Goal: Information Seeking & Learning: Learn about a topic

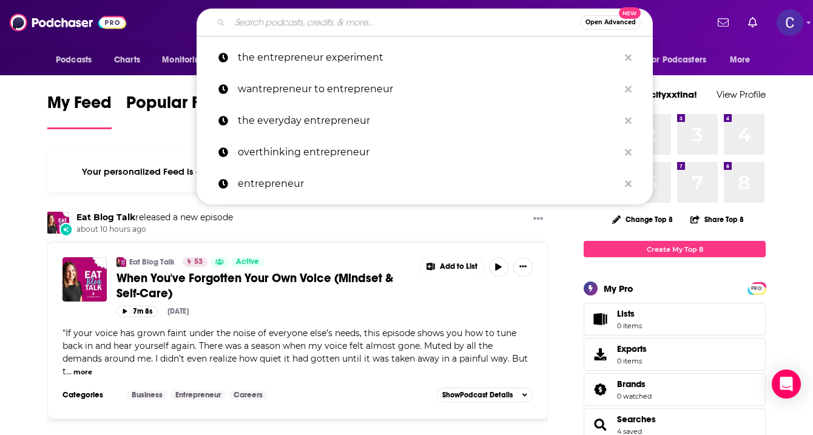
click at [340, 27] on input "Search podcasts, credits, & more..." at bounding box center [405, 22] width 350 height 19
paste input "Your Anxiety Toolkit"
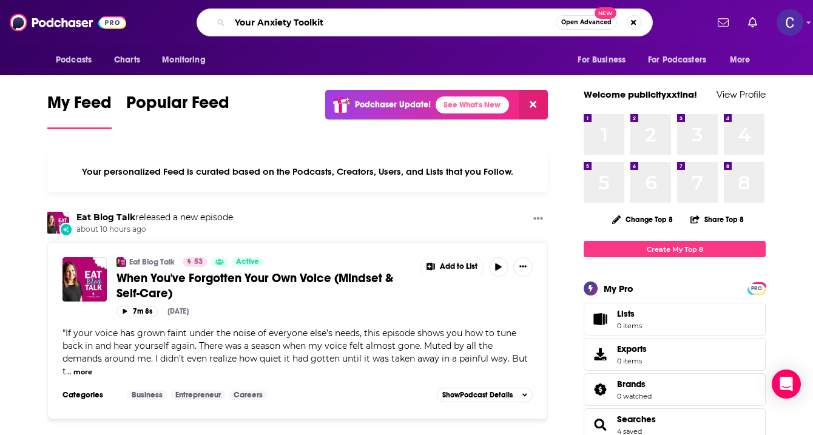
type input "Your Anxiety Toolkit"
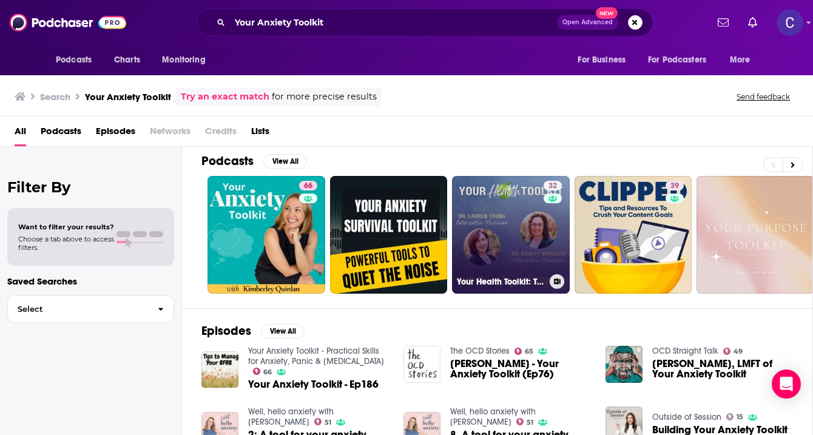
scroll to position [8, 0]
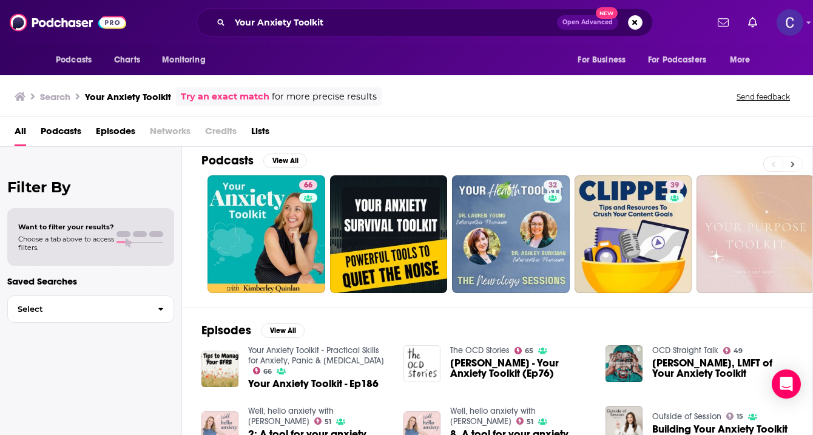
click at [794, 158] on button at bounding box center [793, 164] width 20 height 15
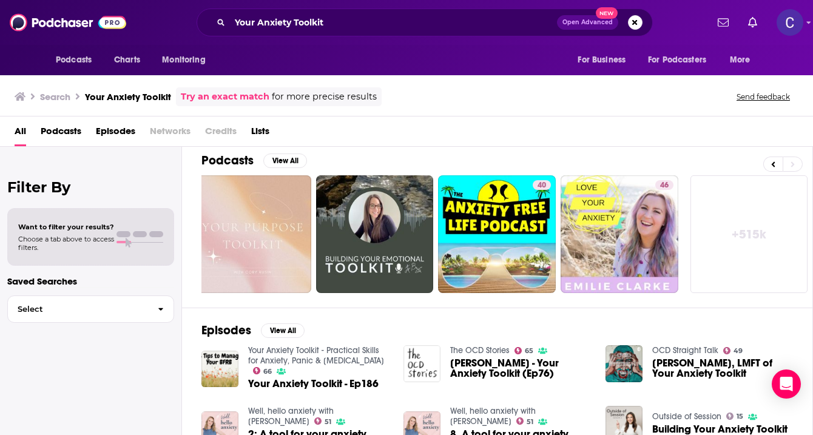
scroll to position [101, 0]
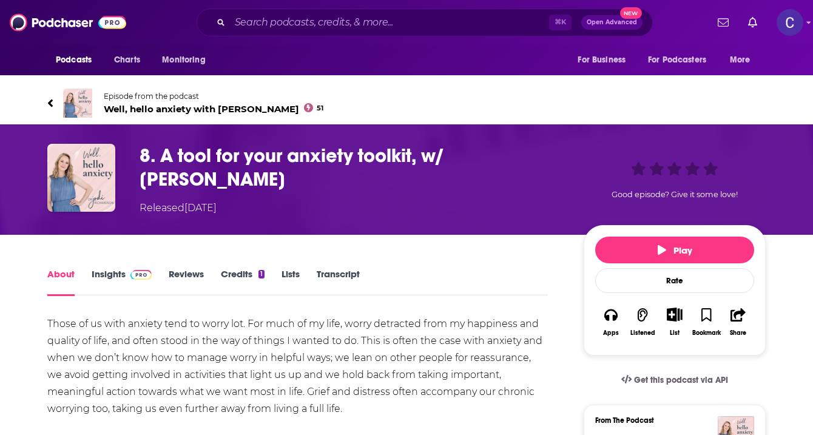
click at [178, 107] on span "Well, hello anxiety with [PERSON_NAME] 51" at bounding box center [214, 109] width 220 height 12
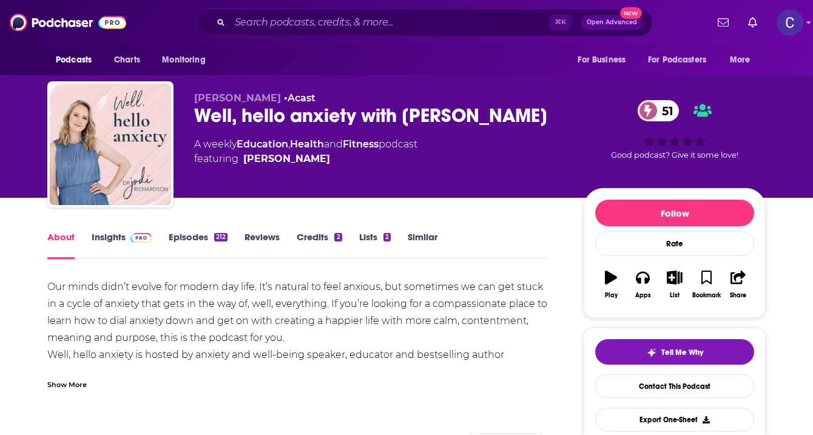
click at [177, 252] on link "Episodes 212" at bounding box center [198, 245] width 59 height 28
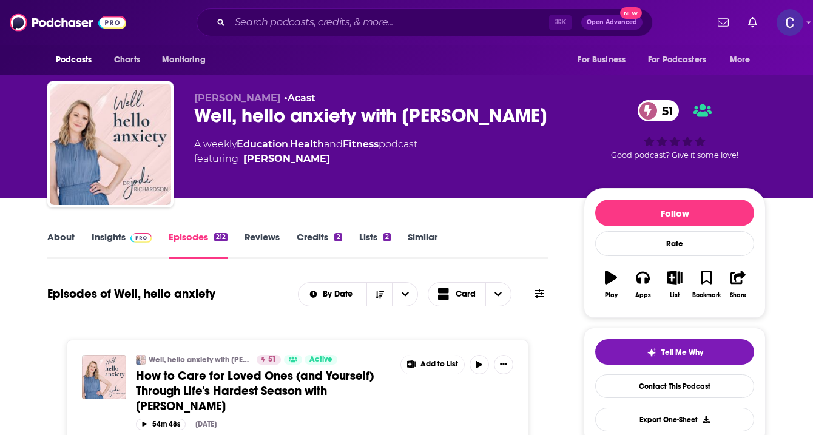
drag, startPoint x: 291, startPoint y: 141, endPoint x: 189, endPoint y: 123, distance: 103.5
click at [189, 123] on div "Dr Jodi Richardson • Acast Well, hello anxiety with Dr Jodi Richardson 51 A wee…" at bounding box center [406, 146] width 718 height 131
copy h2 "Well, hello anxiety with [PERSON_NAME]"
drag, startPoint x: 194, startPoint y: 99, endPoint x: 289, endPoint y: 101, distance: 95.3
click at [281, 101] on span "Dr Jodi Richardson" at bounding box center [237, 98] width 87 height 12
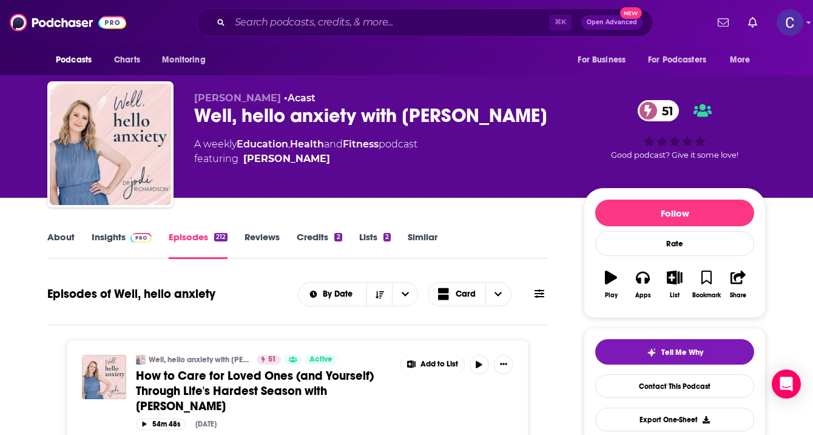
copy span "Dr Jodi Richardson"
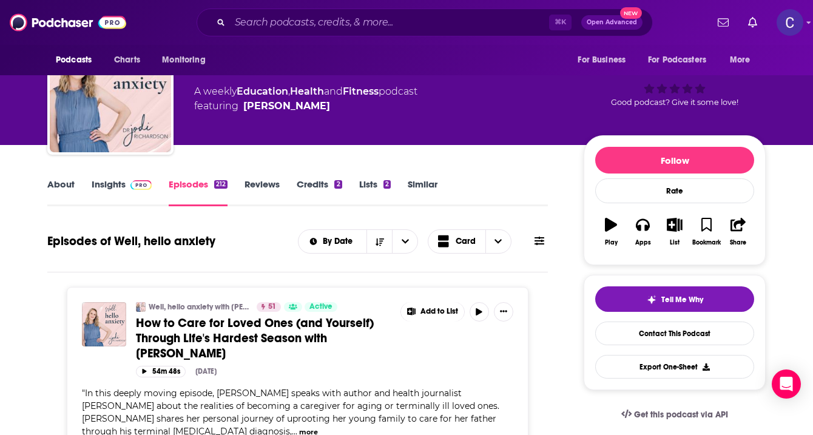
scroll to position [66, 0]
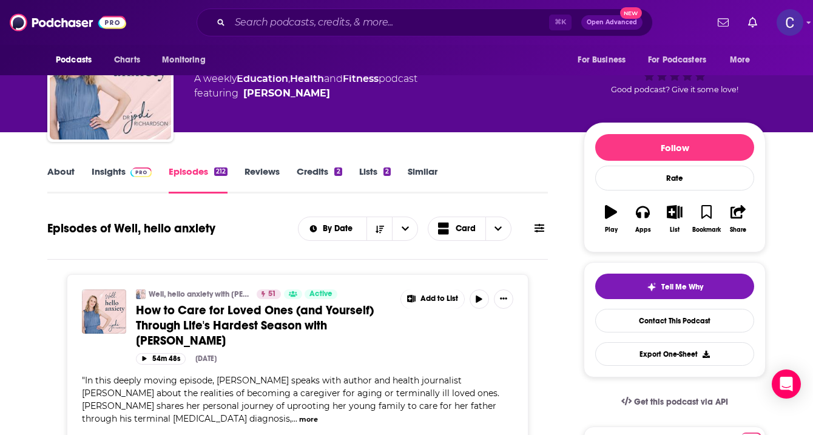
click at [121, 170] on link "Insights" at bounding box center [122, 180] width 60 height 28
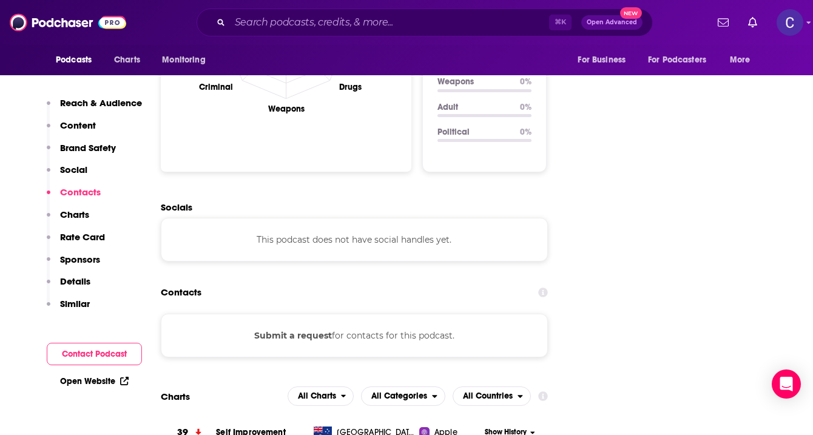
scroll to position [1231, 0]
